Goal: Complete application form

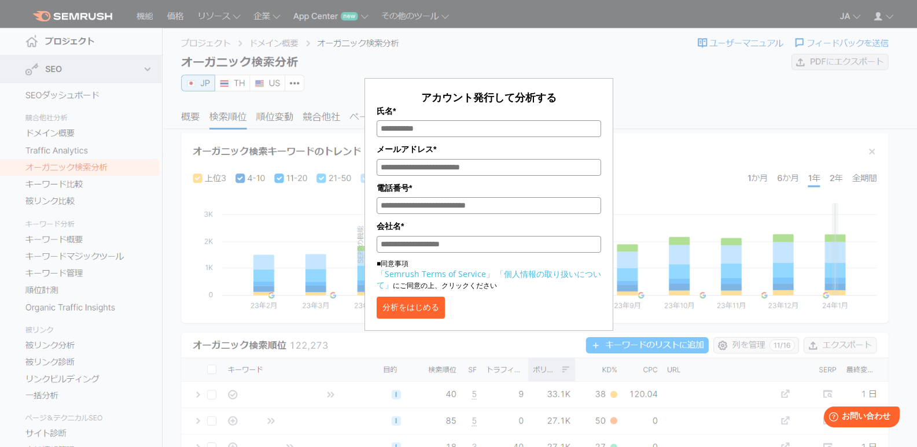
click at [609, 268] on form "アカウント発行して分析する 氏名* メールアドレス* 電話番号* 会社名* ■同意事項 「Semrush Terms of Service」 「個人情報の取り…" at bounding box center [489, 204] width 249 height 253
click at [269, 231] on div "アカウント発行して分析する 氏名* メールアドレス* 電話番号* 会社名* ■同意事項 「Semrush Terms of Service」 「個人情報の取り…" at bounding box center [489, 172] width 579 height 317
click at [441, 306] on button "分析をはじめる" at bounding box center [411, 308] width 68 height 22
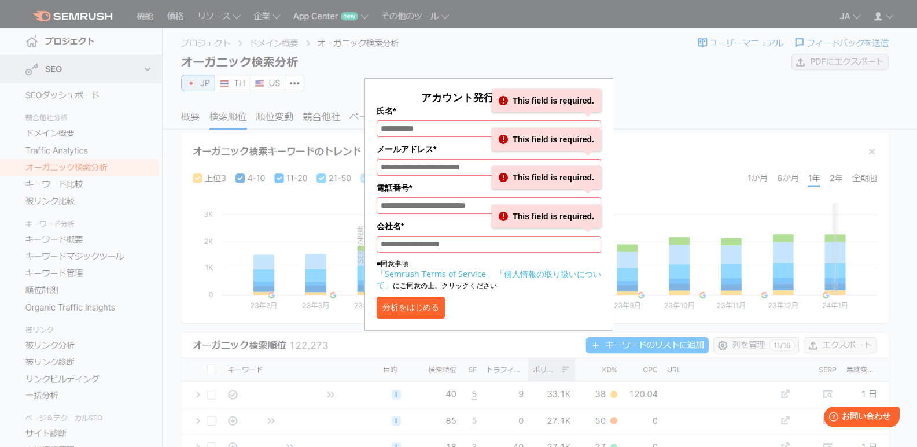
click at [441, 306] on button "分析をはじめる" at bounding box center [411, 308] width 68 height 22
